Goal: Task Accomplishment & Management: Use online tool/utility

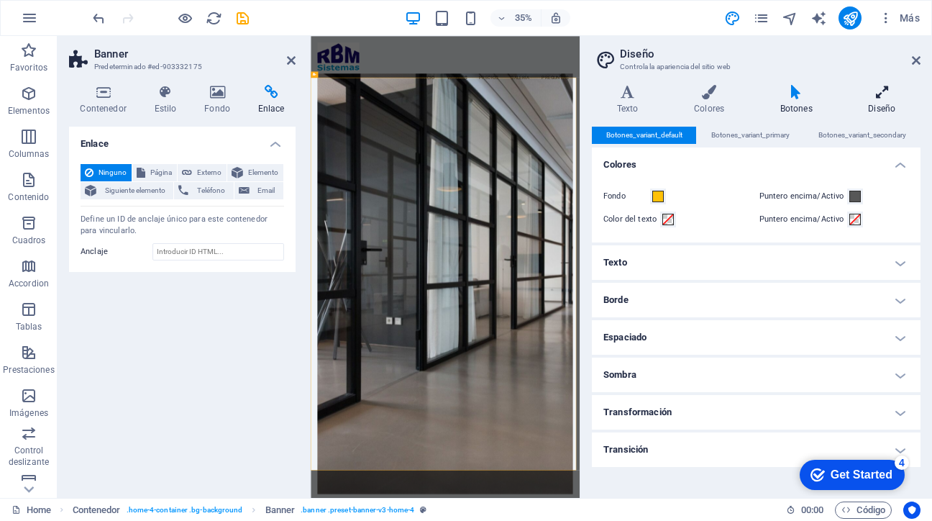
drag, startPoint x: 596, startPoint y: 26, endPoint x: 904, endPoint y: 84, distance: 313.9
click at [904, 84] on div "Home Favoritos Elementos Columnas Contenido Cuadros Accordion Tablas Prestacion…" at bounding box center [466, 267] width 932 height 462
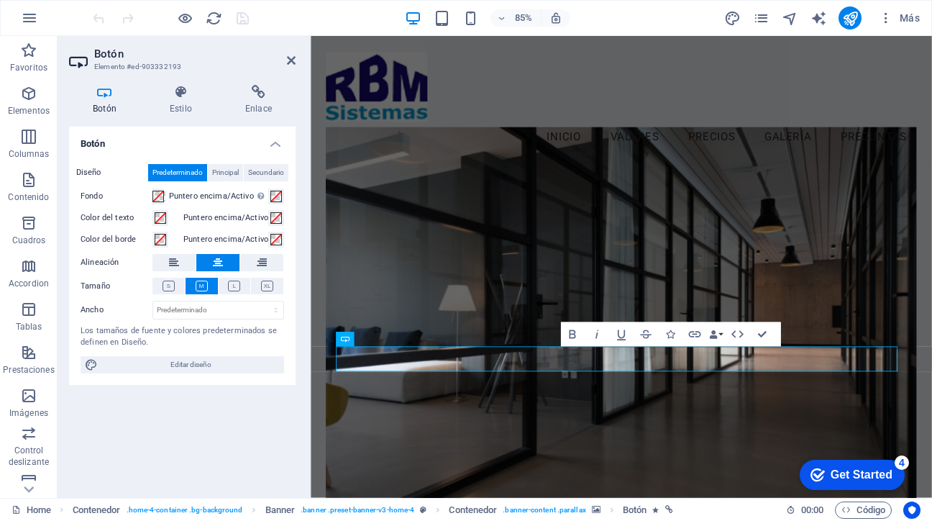
click at [848, 310] on figure at bounding box center [676, 390] width 694 height 495
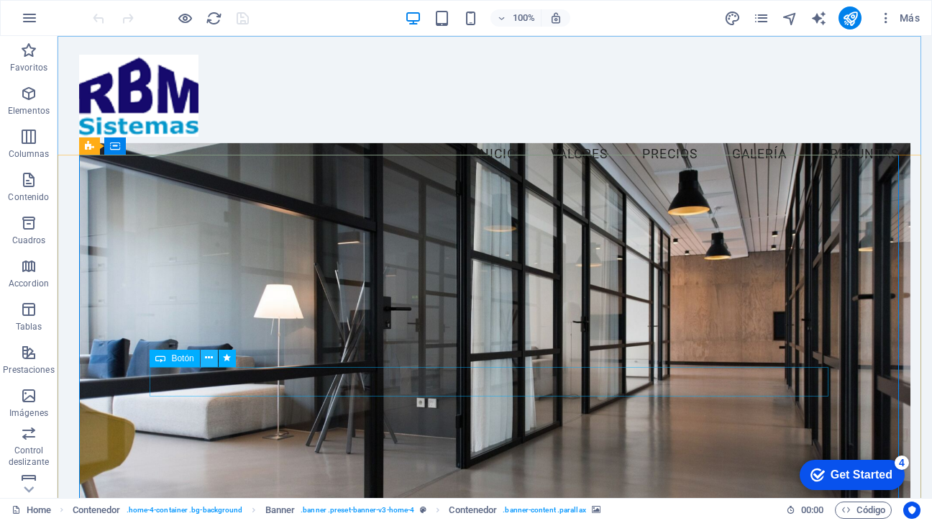
click at [209, 357] on icon at bounding box center [209, 357] width 8 height 15
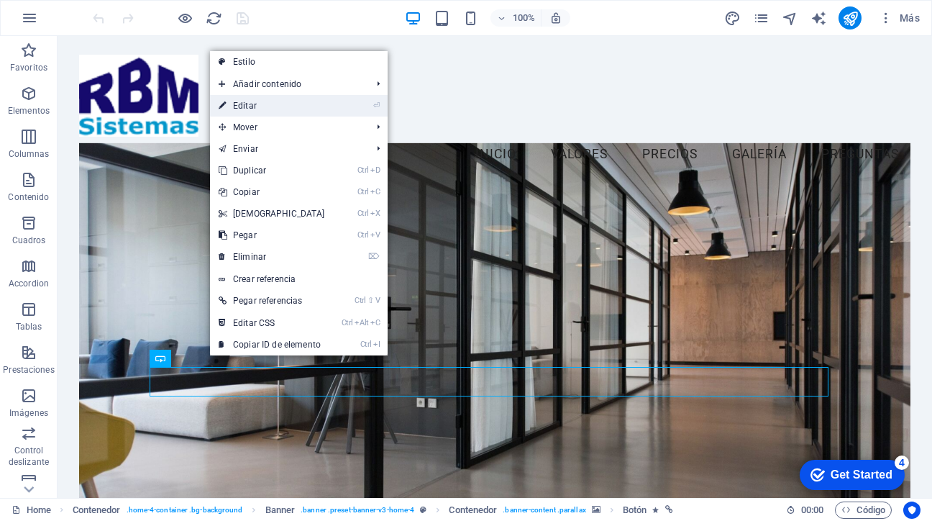
click at [245, 106] on link "⏎ Editar" at bounding box center [272, 106] width 124 height 22
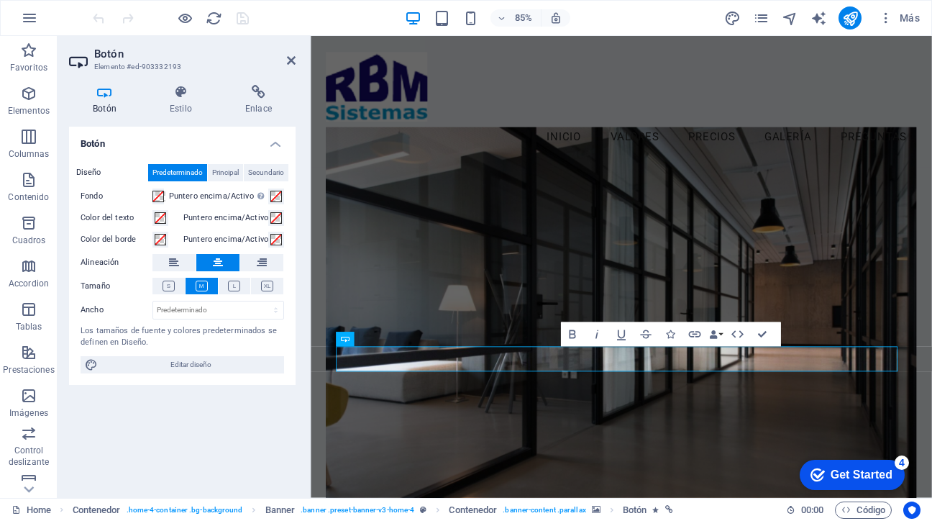
click at [216, 265] on icon at bounding box center [218, 262] width 10 height 17
click at [275, 149] on h4 "Botón" at bounding box center [182, 140] width 226 height 26
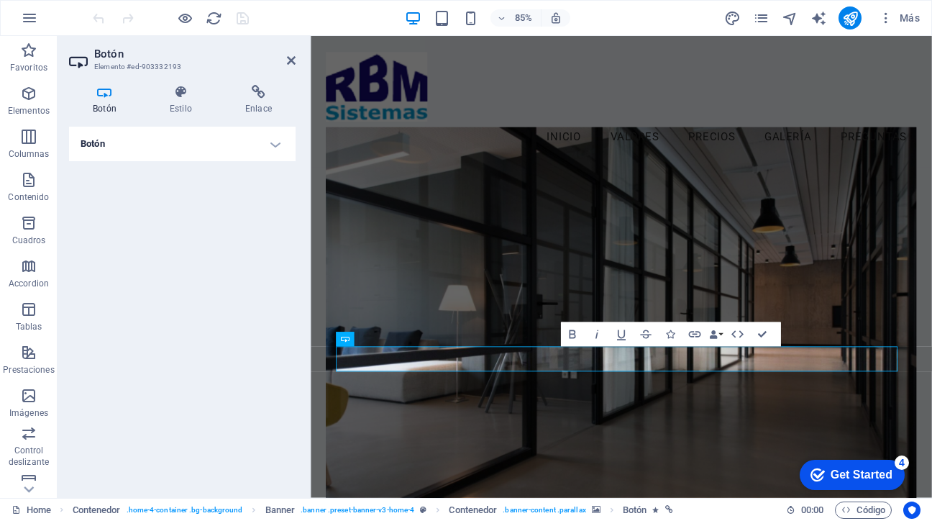
click at [275, 147] on h4 "Botón" at bounding box center [182, 144] width 226 height 35
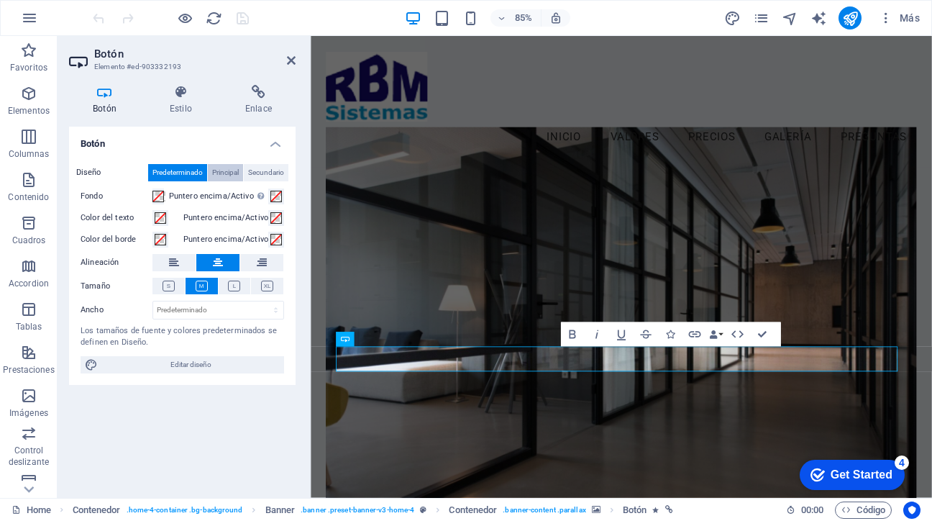
click at [225, 174] on span "Principal" at bounding box center [225, 172] width 27 height 17
click at [229, 170] on span "Principal" at bounding box center [225, 172] width 27 height 17
click at [265, 173] on span "Secundario" at bounding box center [266, 172] width 36 height 17
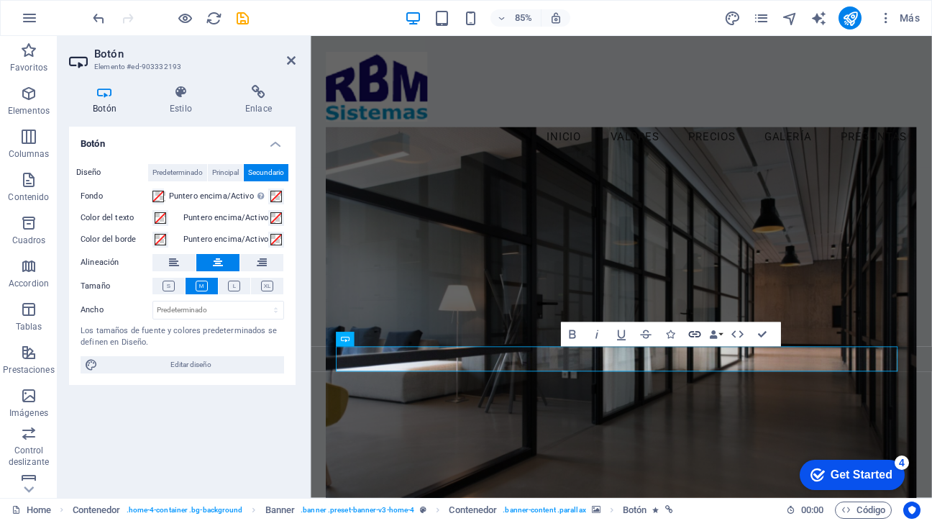
click at [694, 333] on icon "button" at bounding box center [694, 333] width 14 height 14
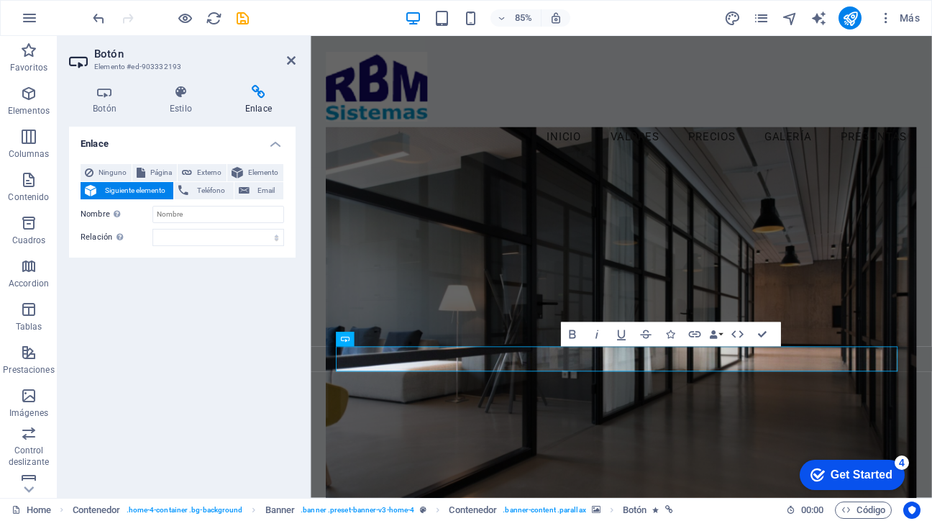
click at [141, 193] on span "Siguiente elemento" at bounding box center [135, 190] width 68 height 17
click at [134, 188] on span "Siguiente elemento" at bounding box center [135, 190] width 68 height 17
click at [275, 237] on select "alternativo autor marcador externo ayuda licencia siguiente nofollow noreferrer…" at bounding box center [218, 237] width 132 height 17
click at [693, 334] on icon "button" at bounding box center [694, 333] width 14 height 14
click at [386, 341] on icon at bounding box center [386, 338] width 6 height 13
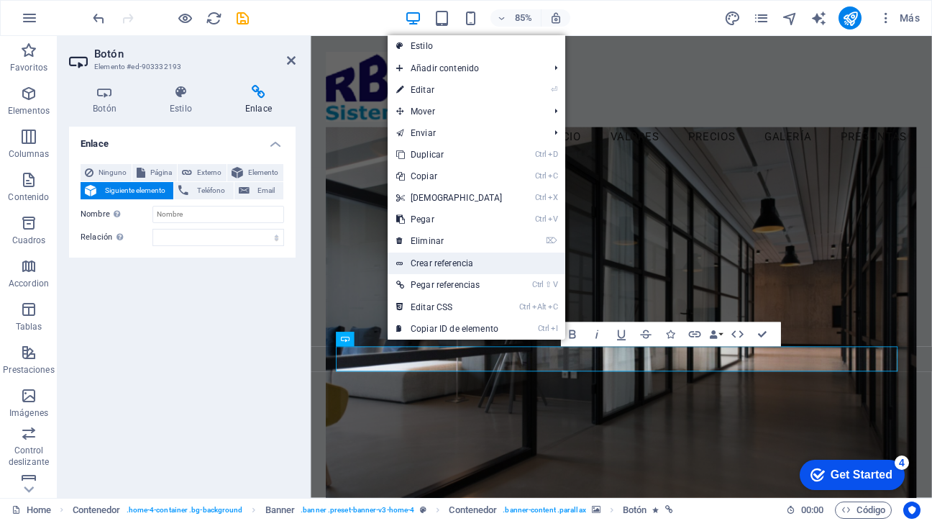
click at [444, 261] on link "Crear referencia" at bounding box center [477, 263] width 178 height 22
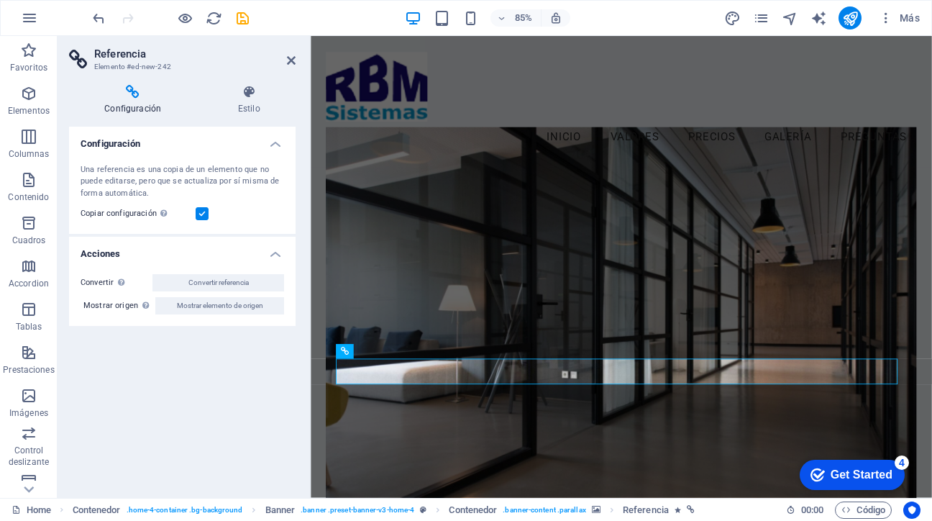
click at [125, 51] on h2 "Referencia" at bounding box center [194, 53] width 201 height 13
click at [290, 60] on icon at bounding box center [291, 61] width 9 height 12
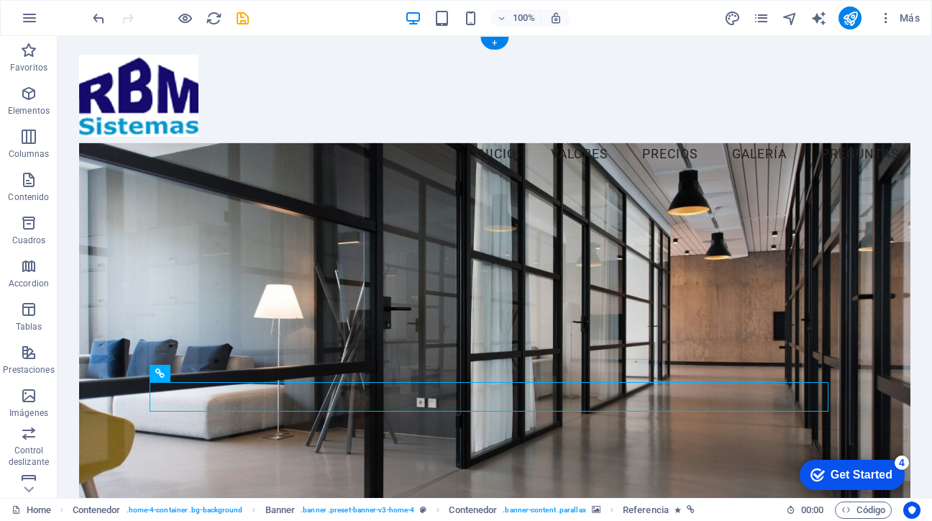
click at [469, 267] on figure at bounding box center [494, 353] width 830 height 421
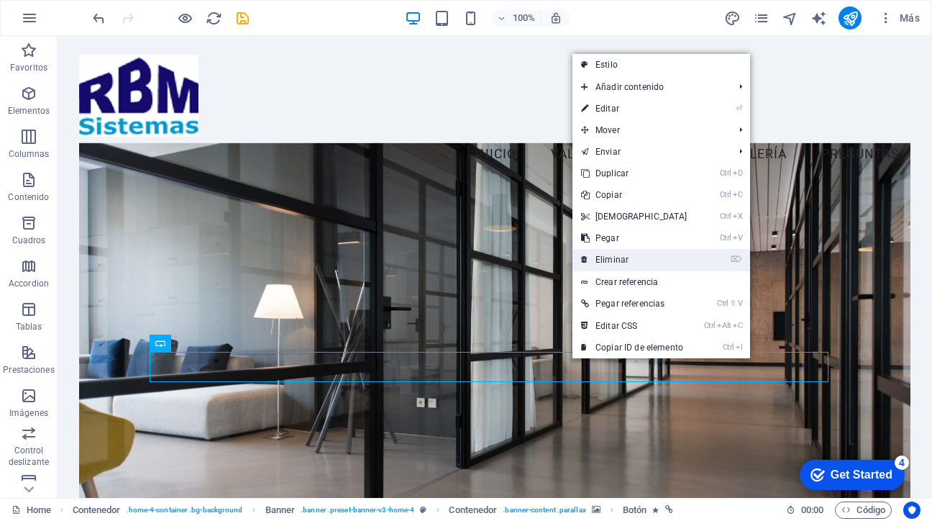
click at [612, 262] on link "⌦ Eliminar" at bounding box center [634, 260] width 124 height 22
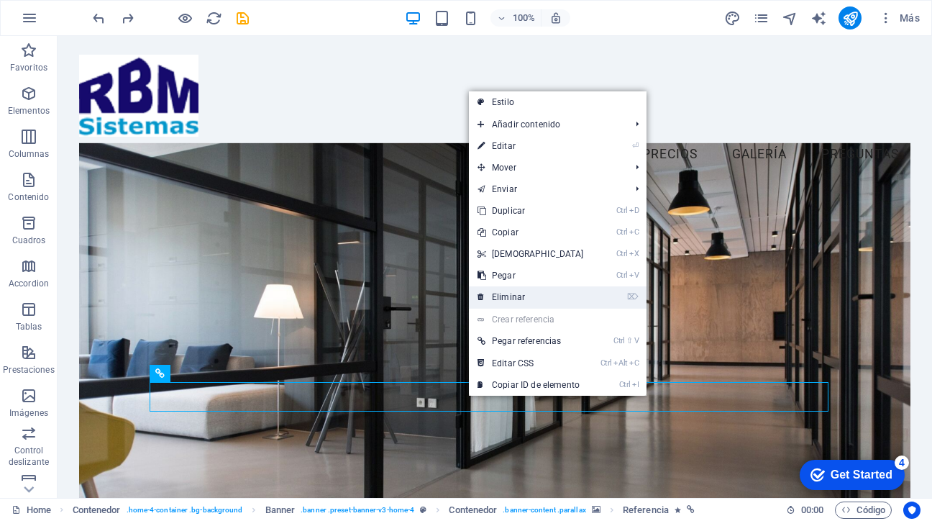
click at [508, 295] on link "⌦ Eliminar" at bounding box center [531, 297] width 124 height 22
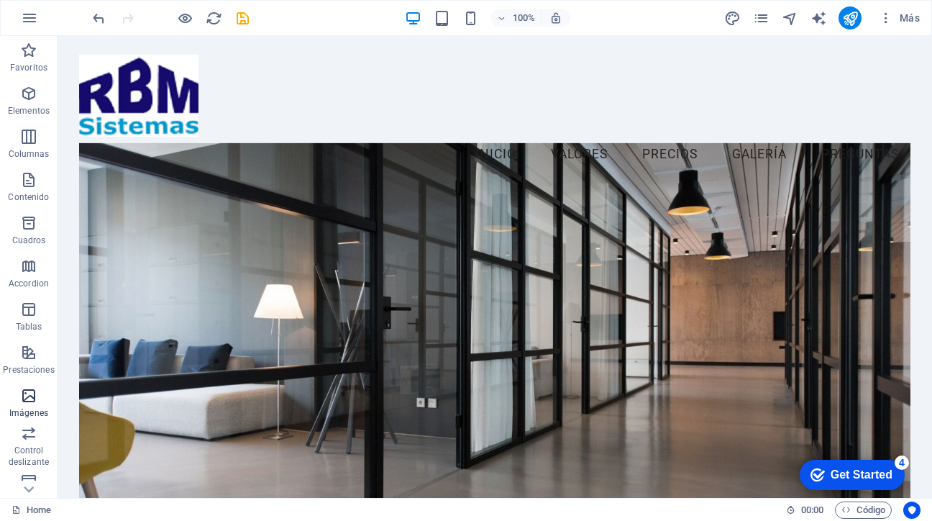
click at [27, 395] on icon "button" at bounding box center [28, 395] width 17 height 17
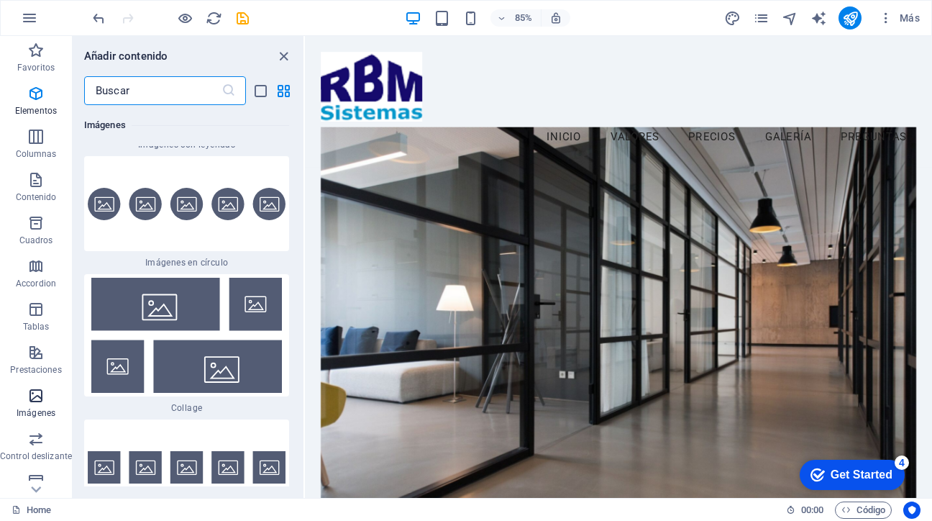
scroll to position [13740, 0]
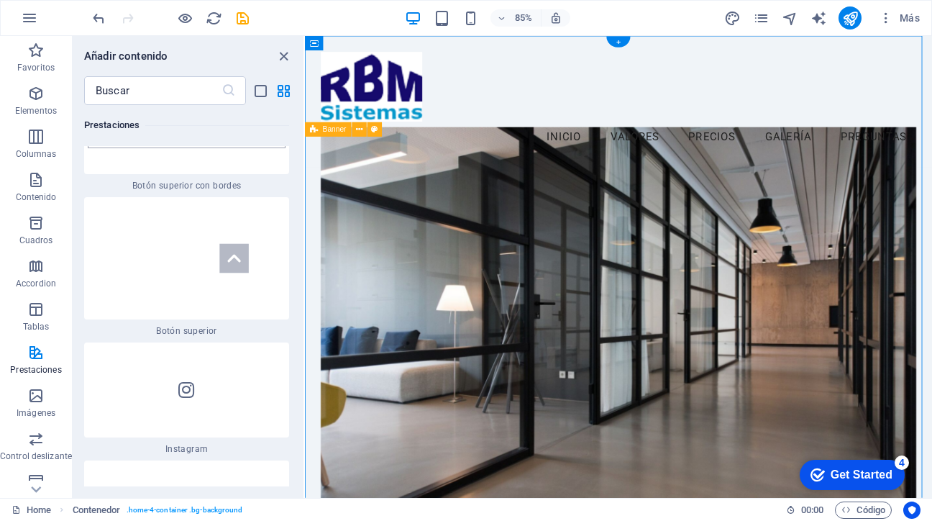
drag, startPoint x: 309, startPoint y: 430, endPoint x: 301, endPoint y: 294, distance: 136.2
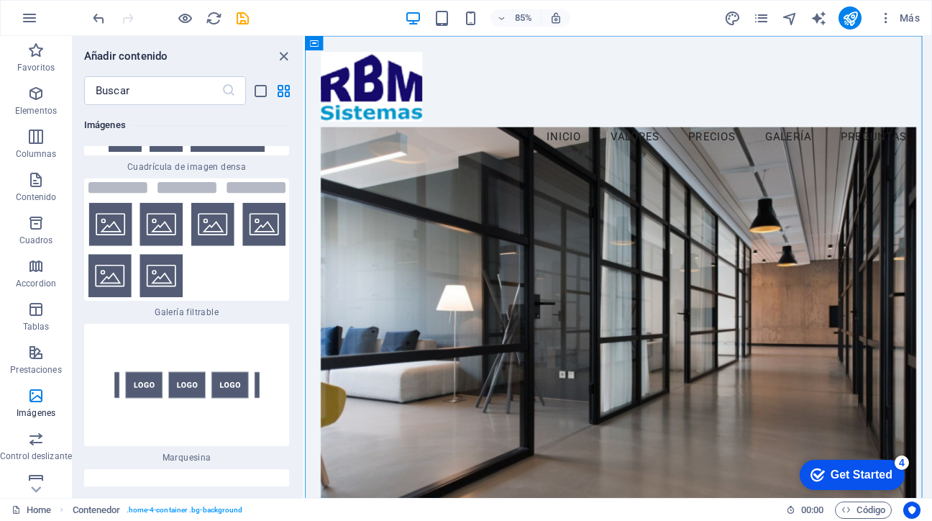
scroll to position [15183, 0]
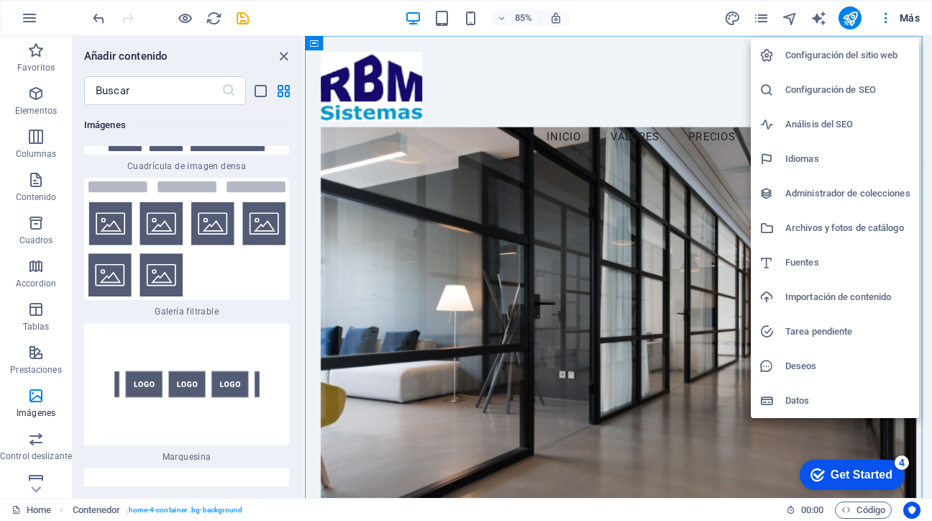
click at [909, 17] on div at bounding box center [466, 260] width 932 height 521
